Goal: Find contact information: Find contact information

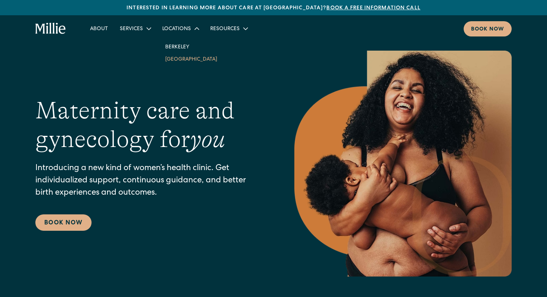
click at [178, 59] on link "[GEOGRAPHIC_DATA]" at bounding box center [191, 59] width 64 height 12
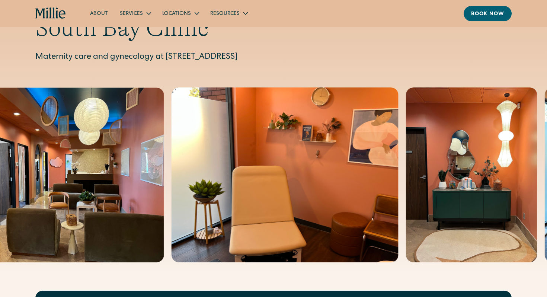
scroll to position [36, 0]
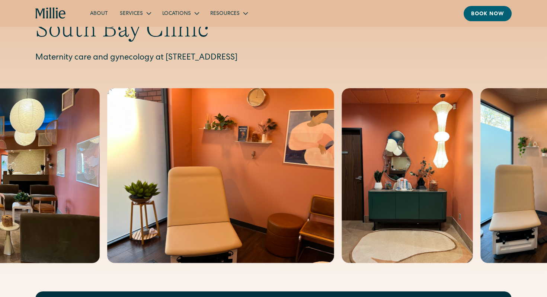
drag, startPoint x: 165, startPoint y: 58, endPoint x: 347, endPoint y: 53, distance: 182.9
click at [348, 53] on p "Maternity care and gynecology at [STREET_ADDRESS]" at bounding box center [273, 58] width 477 height 12
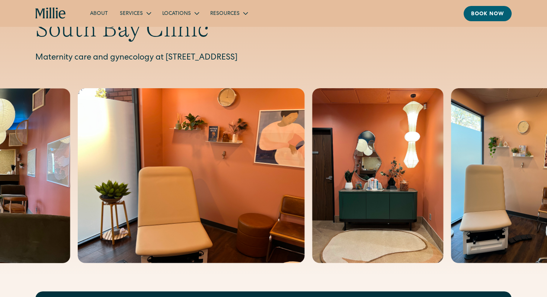
copy p "[STREET_ADDRESS]"
